Goal: Task Accomplishment & Management: Manage account settings

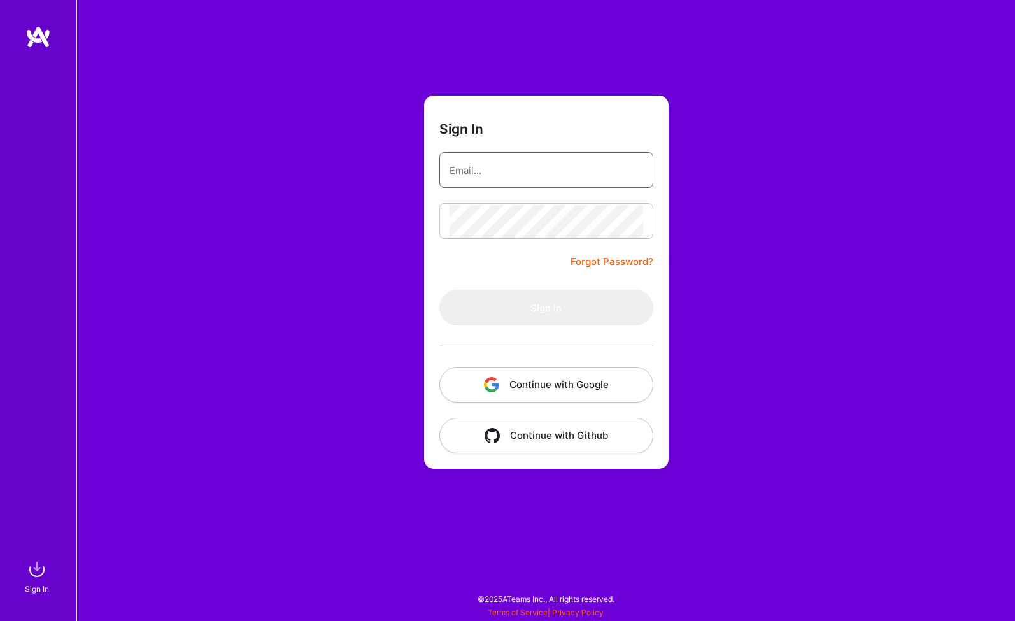
type input "[EMAIL_ADDRESS][DOMAIN_NAME]"
click at [546, 308] on button "Sign In" at bounding box center [546, 308] width 214 height 36
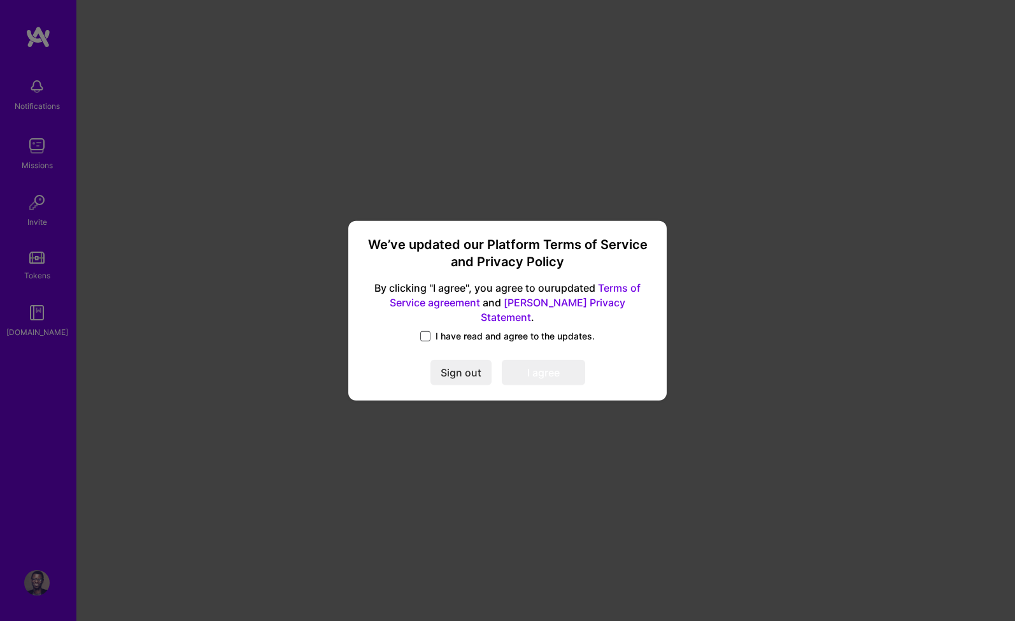
click at [430, 331] on span at bounding box center [425, 336] width 10 height 10
click at [0, 0] on input "I have read and agree to the updates." at bounding box center [0, 0] width 0 height 0
click at [521, 369] on button "I agree" at bounding box center [543, 372] width 83 height 25
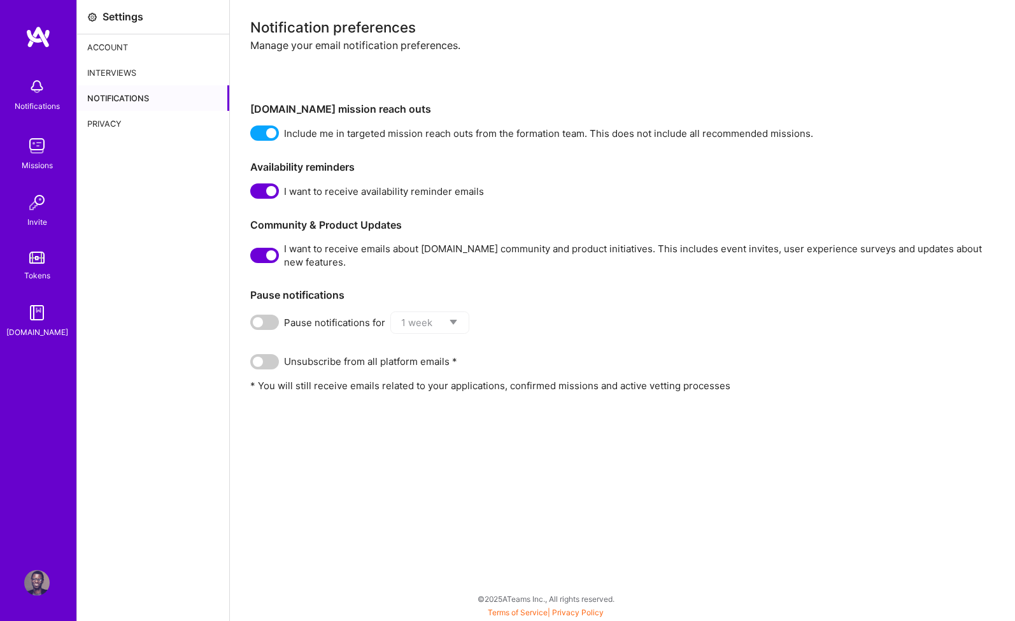
click at [131, 67] on div "Interviews" at bounding box center [153, 72] width 152 height 25
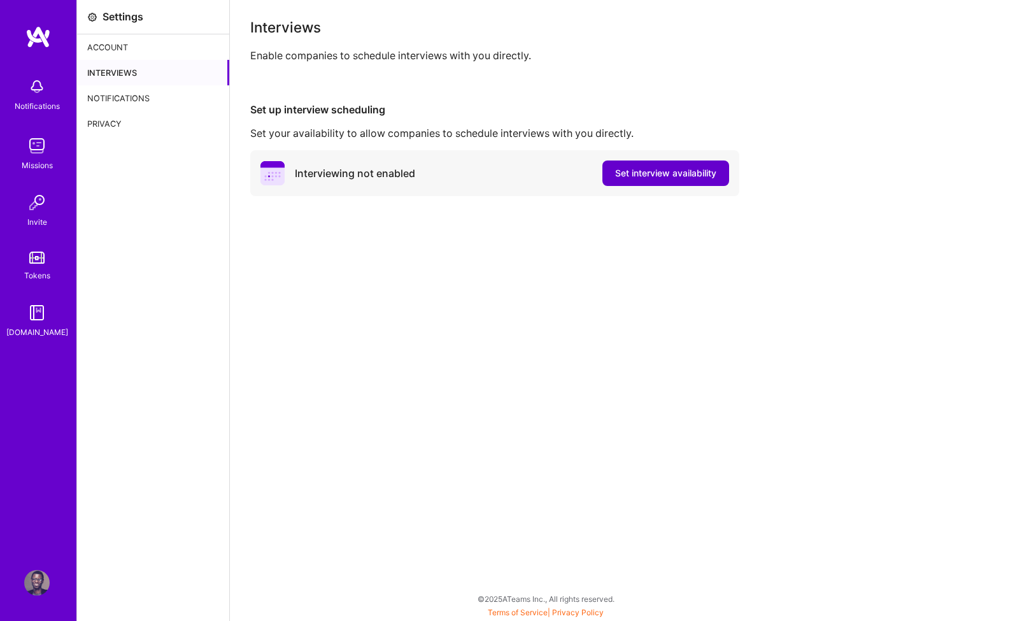
click at [679, 166] on button "Set interview availability" at bounding box center [665, 172] width 127 height 25
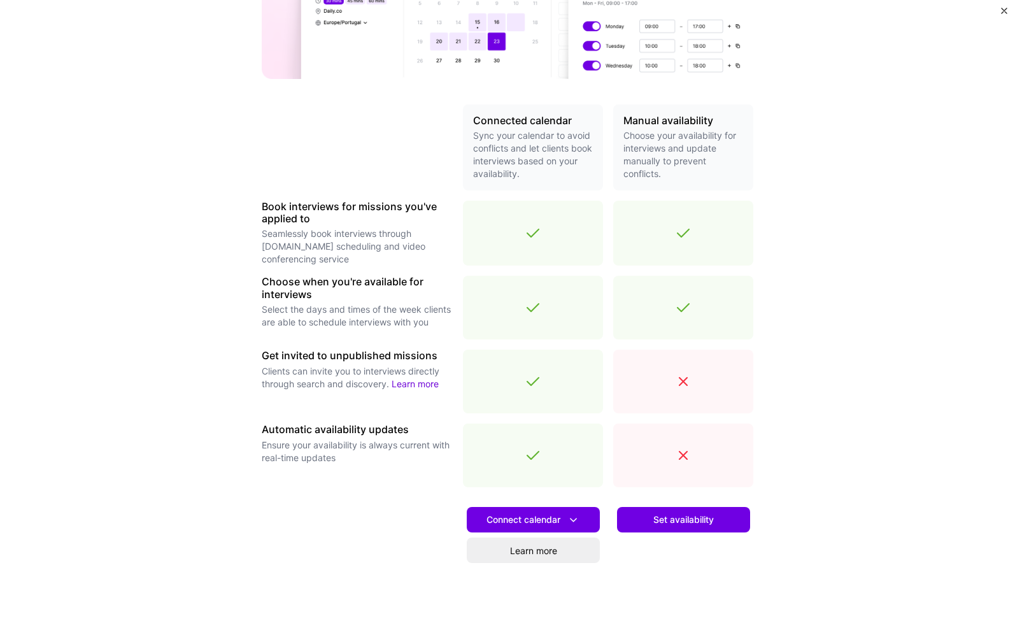
scroll to position [213, 0]
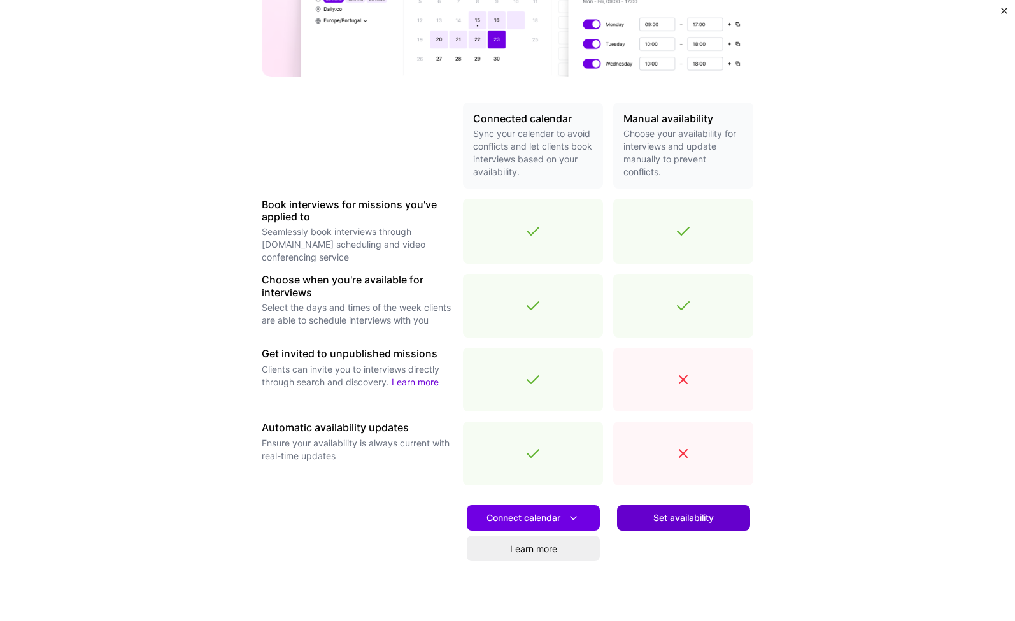
click at [676, 520] on span "Set availability" at bounding box center [683, 517] width 60 height 13
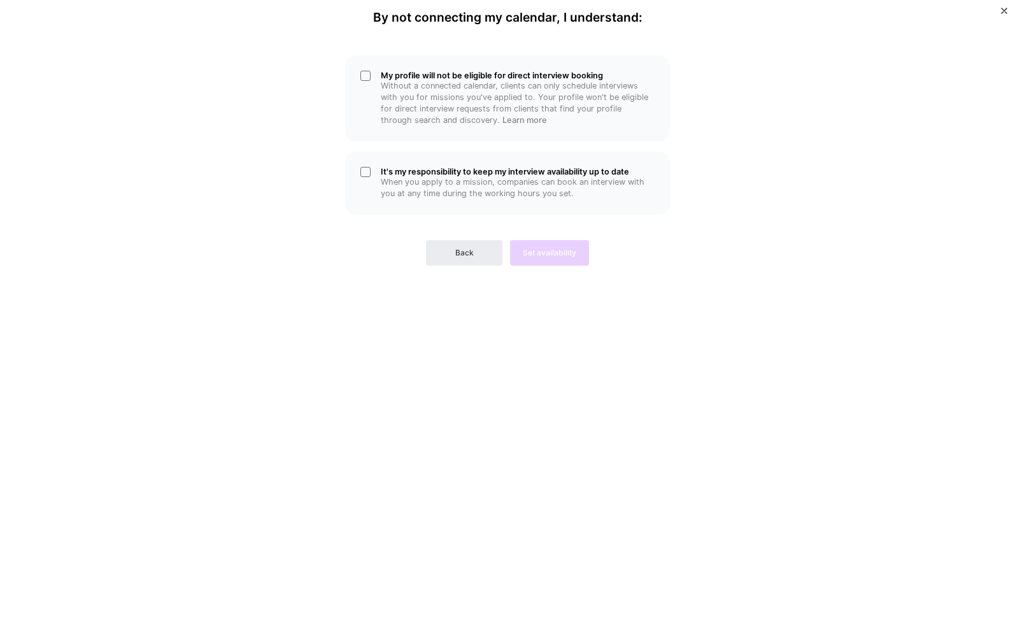
scroll to position [0, 0]
click at [458, 247] on span "Back" at bounding box center [464, 252] width 18 height 11
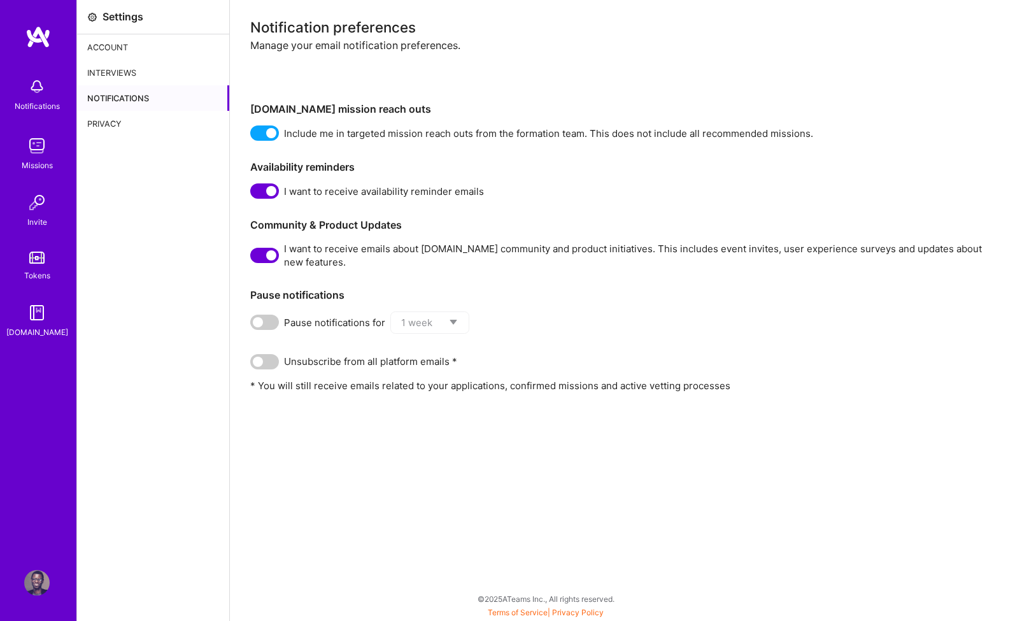
click at [36, 162] on div "Missions" at bounding box center [37, 165] width 31 height 13
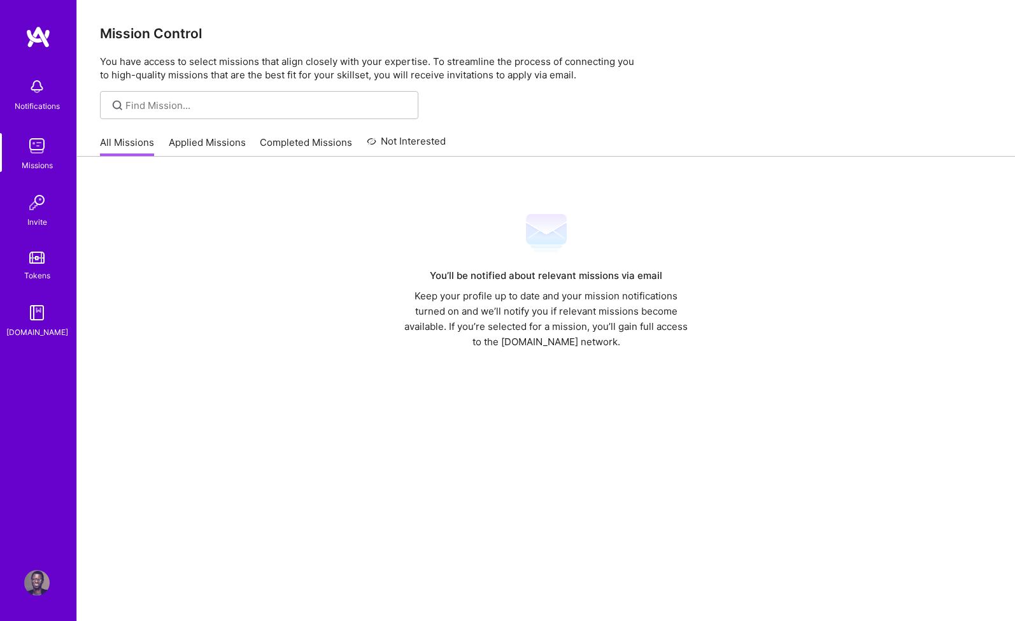
click at [194, 149] on link "Applied Missions" at bounding box center [207, 146] width 77 height 21
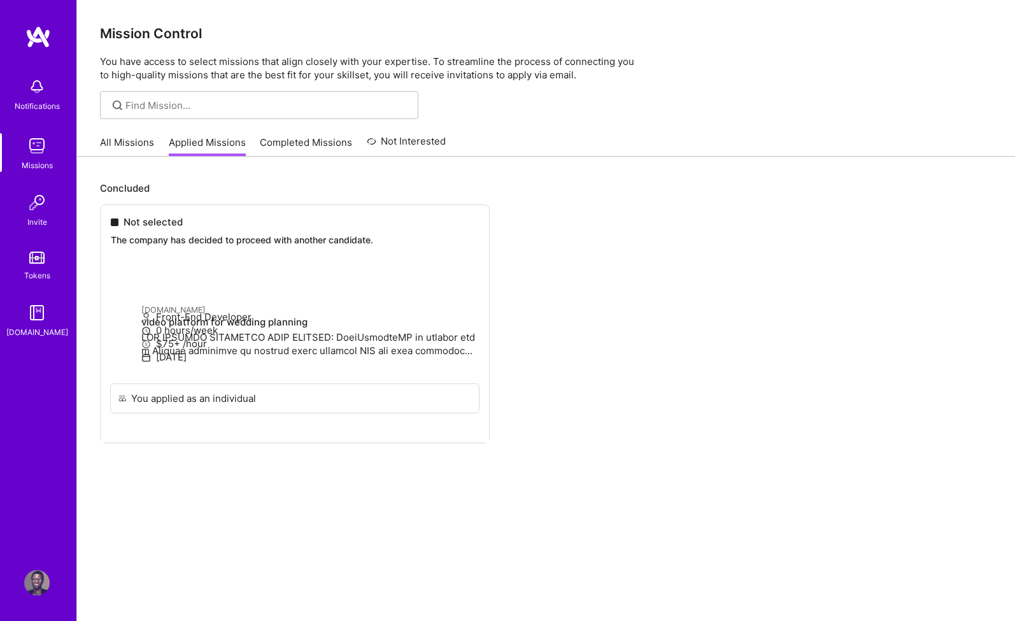
click at [280, 140] on link "Completed Missions" at bounding box center [306, 146] width 92 height 21
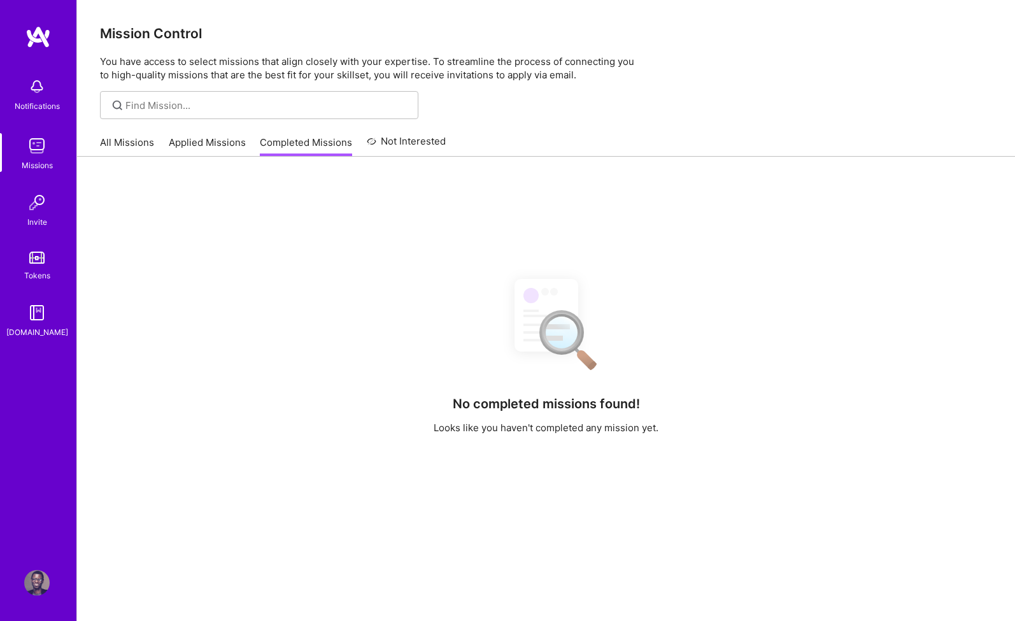
click at [244, 141] on div "All Missions Applied Missions Completed Missions Not Interested" at bounding box center [273, 142] width 346 height 27
click at [227, 142] on link "Applied Missions" at bounding box center [207, 146] width 77 height 21
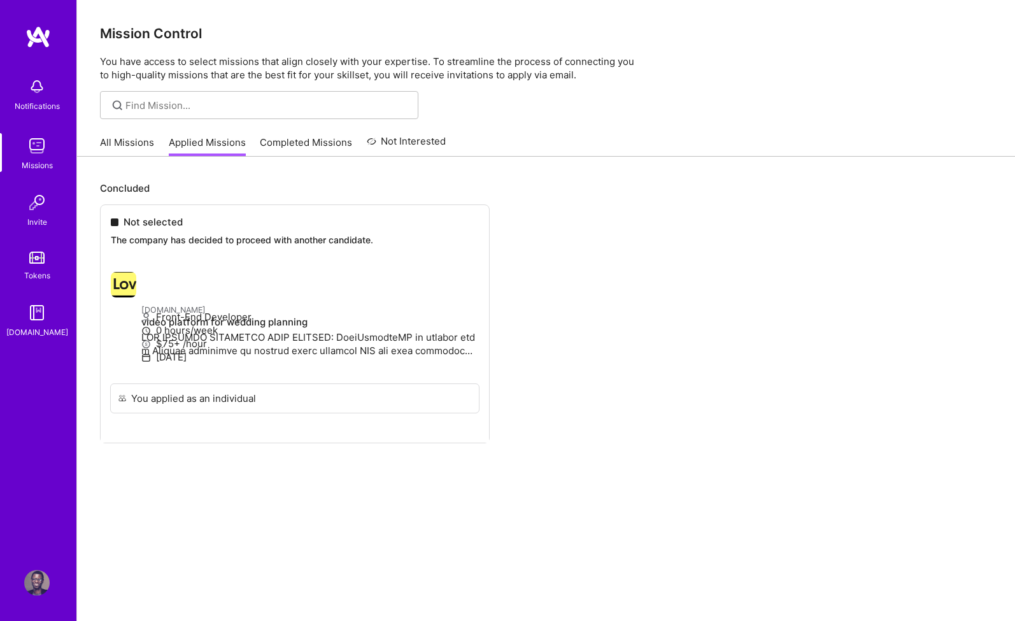
drag, startPoint x: 171, startPoint y: 307, endPoint x: 114, endPoint y: 306, distance: 56.7
click at [114, 306] on ul "Not selected The company has decided to proceed with another candidate. [DOMAIN…" at bounding box center [546, 342] width 892 height 277
drag, startPoint x: 110, startPoint y: 309, endPoint x: 236, endPoint y: 311, distance: 125.4
click at [236, 311] on ul "Not selected The company has decided to proceed with another candidate. [DOMAIN…" at bounding box center [546, 342] width 892 height 277
click at [42, 155] on img at bounding box center [36, 145] width 25 height 25
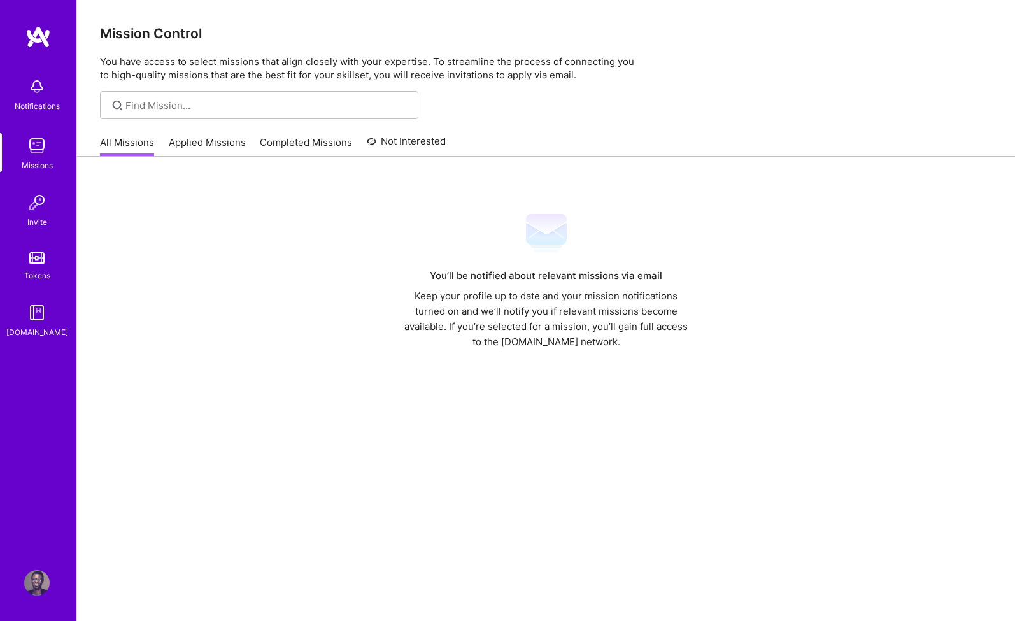
click at [43, 100] on div "Notifications" at bounding box center [37, 105] width 45 height 13
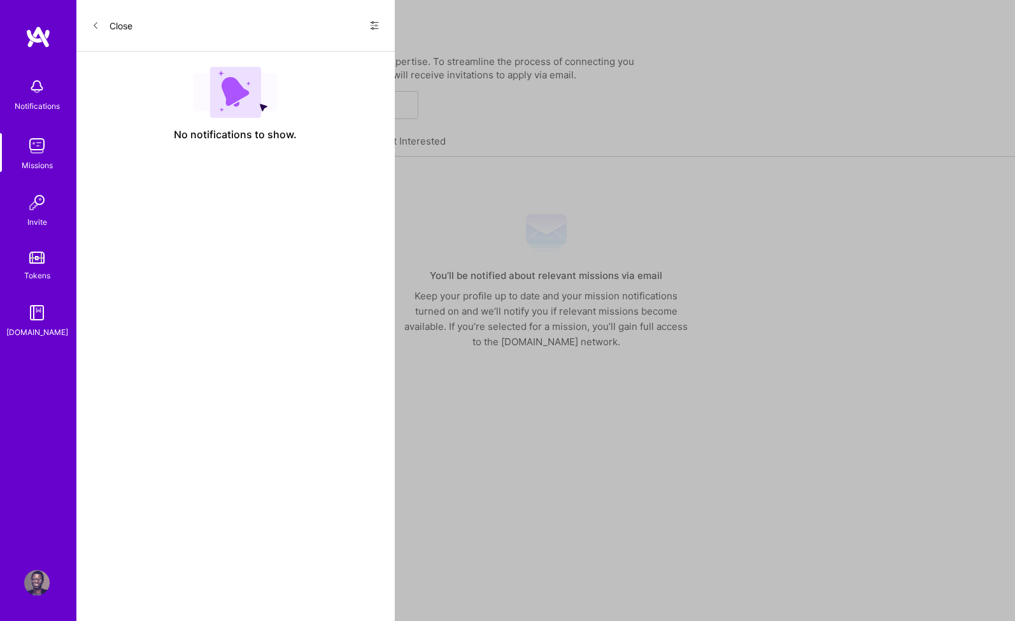
click at [46, 227] on link "Invite" at bounding box center [36, 209] width 79 height 39
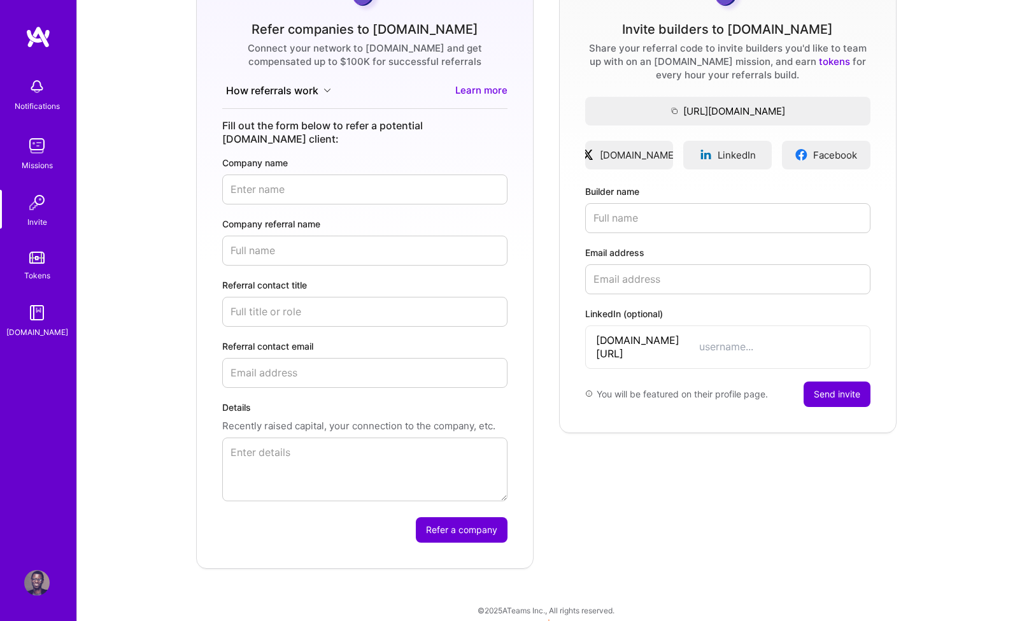
scroll to position [139, 0]
